Goal: Task Accomplishment & Management: Complete application form

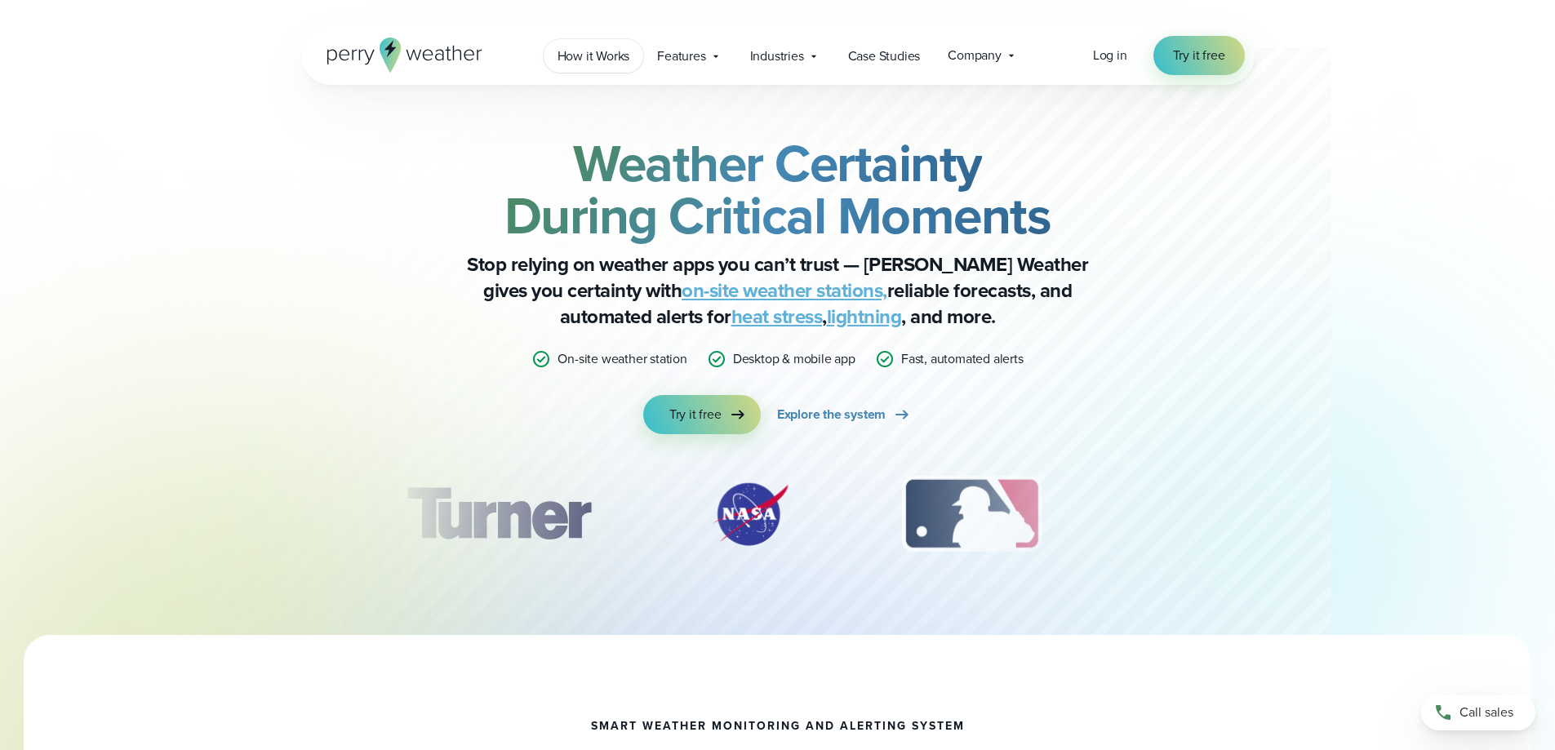
click at [612, 62] on span "How it Works" at bounding box center [594, 57] width 73 height 20
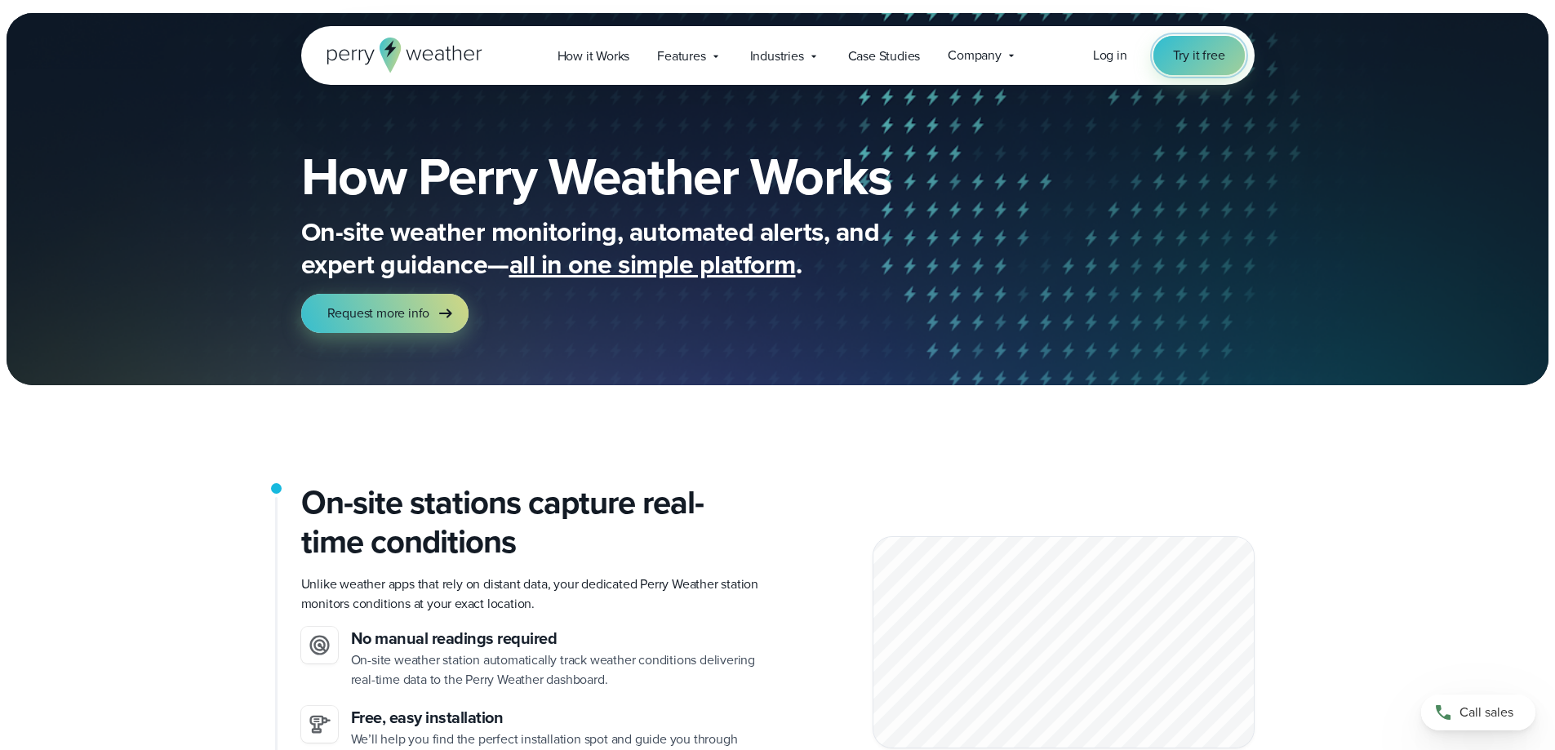
click at [1185, 69] on link "Try it free" at bounding box center [1199, 55] width 91 height 39
